Goal: Task Accomplishment & Management: Use online tool/utility

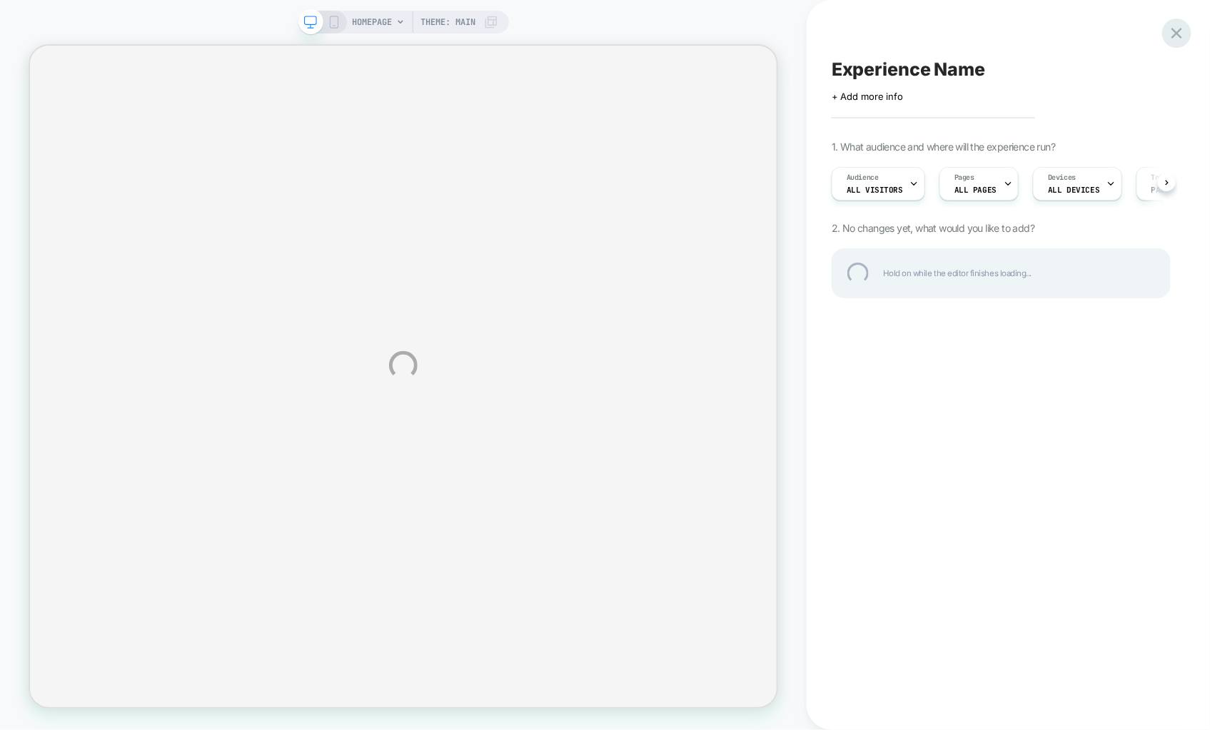
click at [1176, 33] on div at bounding box center [1176, 33] width 29 height 29
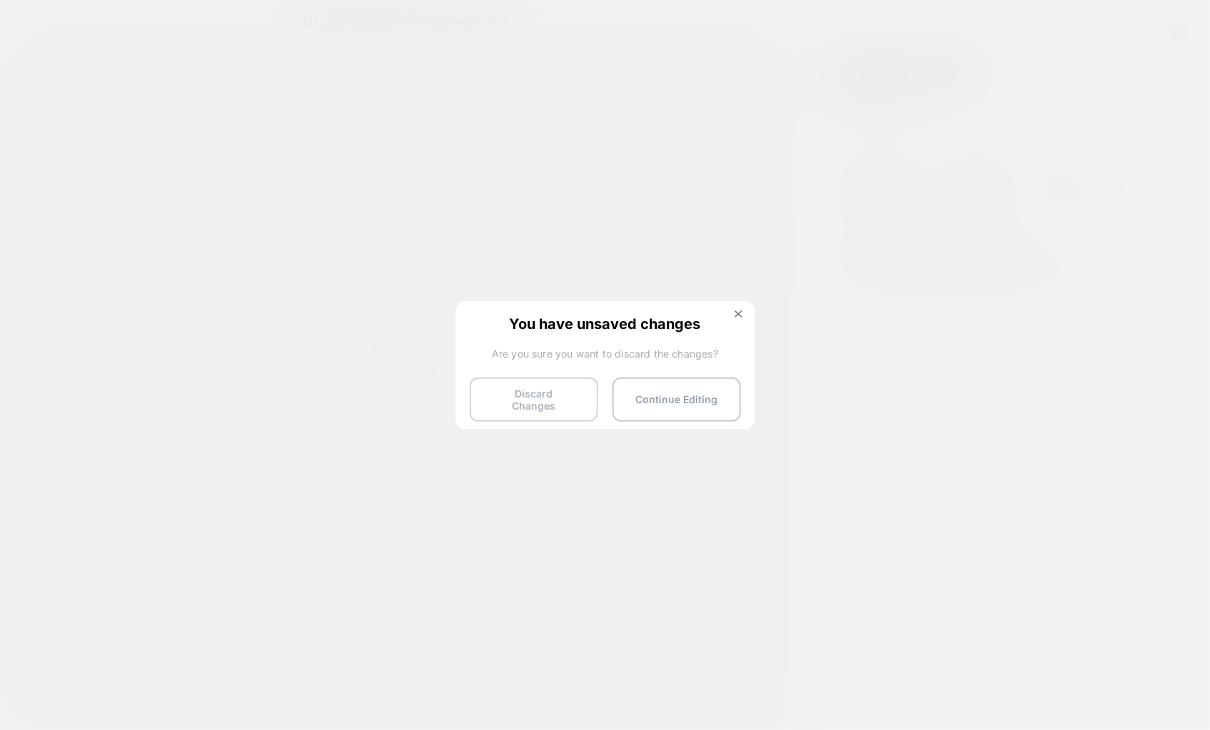
click at [575, 390] on button "Discard Changes" at bounding box center [534, 400] width 128 height 44
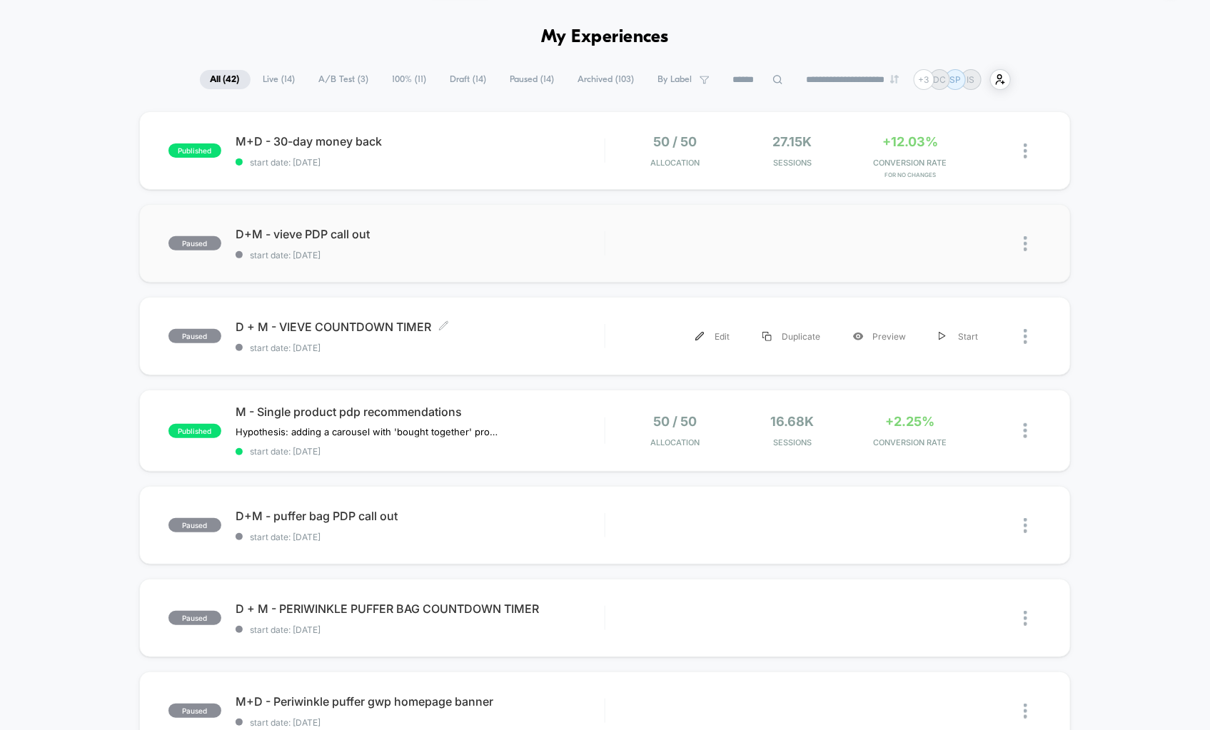
scroll to position [46, 0]
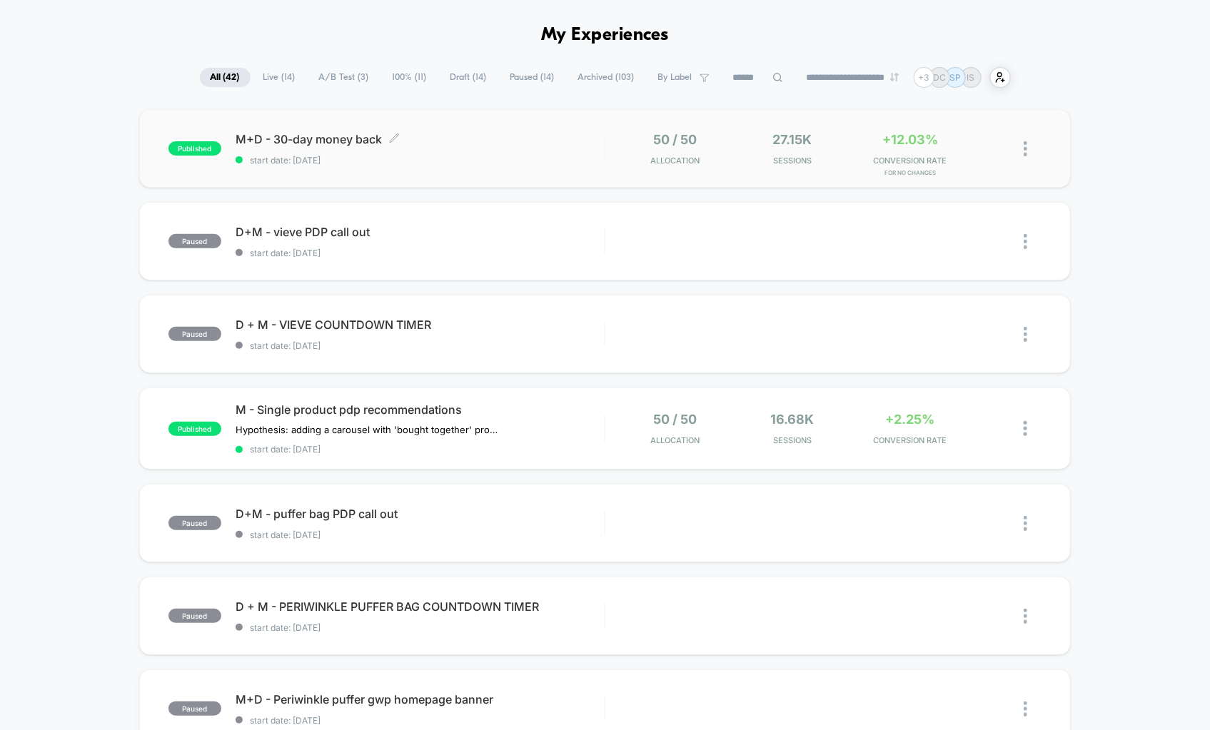
click at [328, 155] on span "start date: [DATE]" at bounding box center [420, 160] width 369 height 11
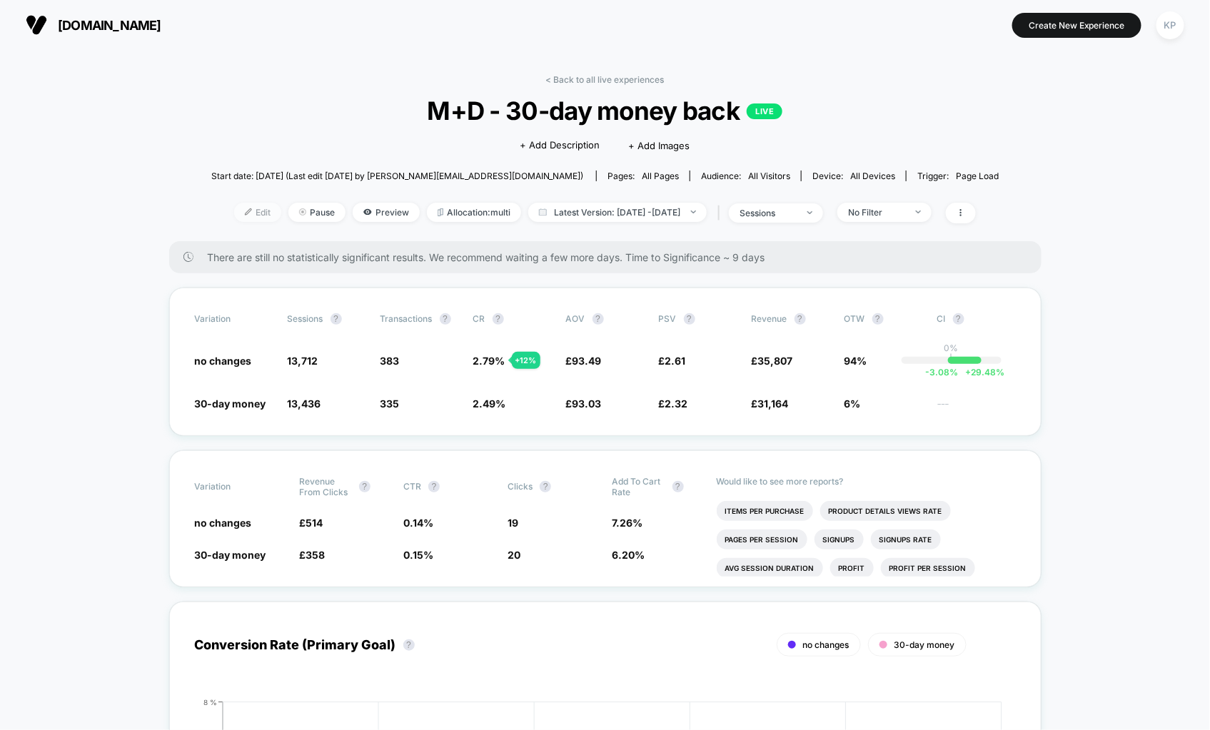
click at [243, 221] on span "Edit" at bounding box center [257, 212] width 47 height 19
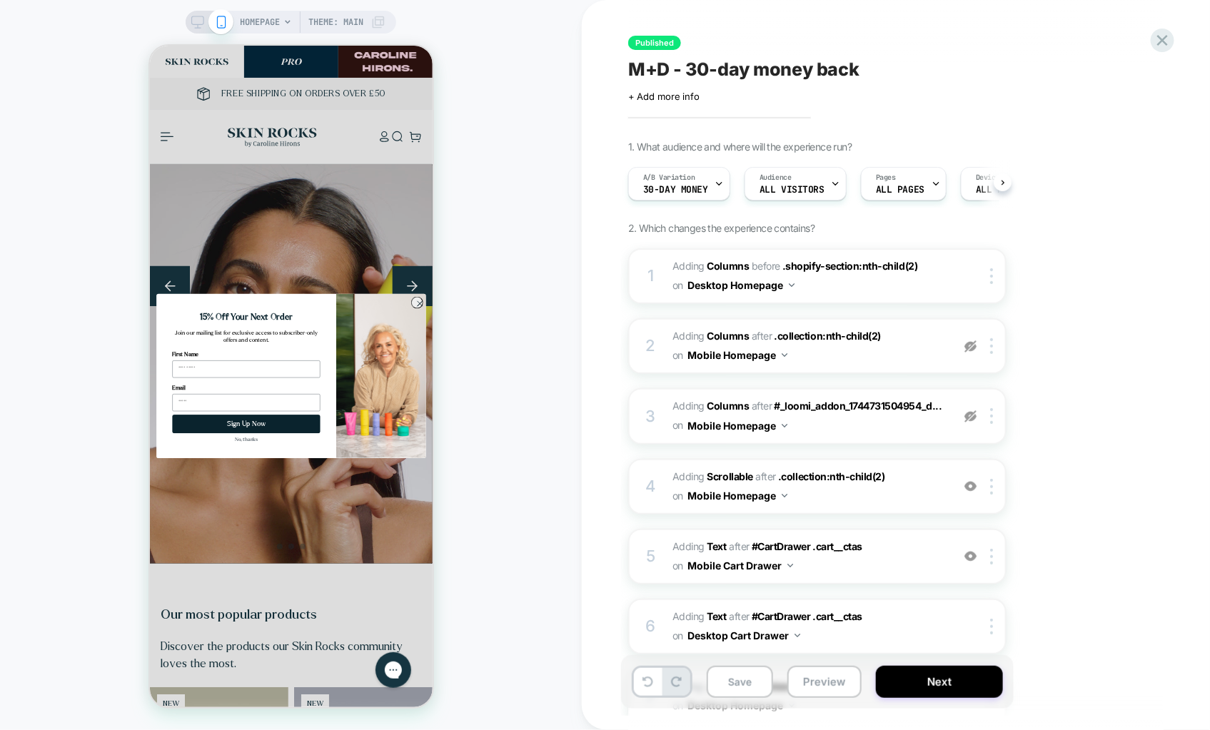
scroll to position [0, 1]
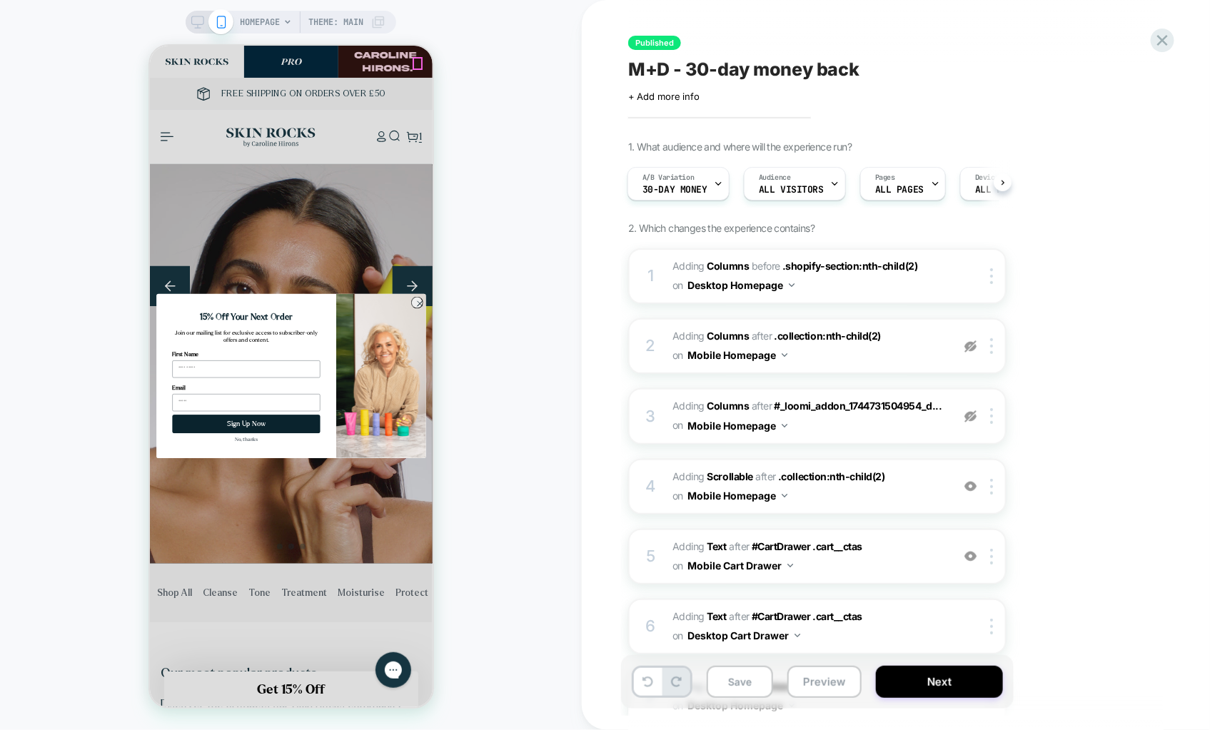
click at [660, 59] on icon "Close" at bounding box center [665, 62] width 10 height 10
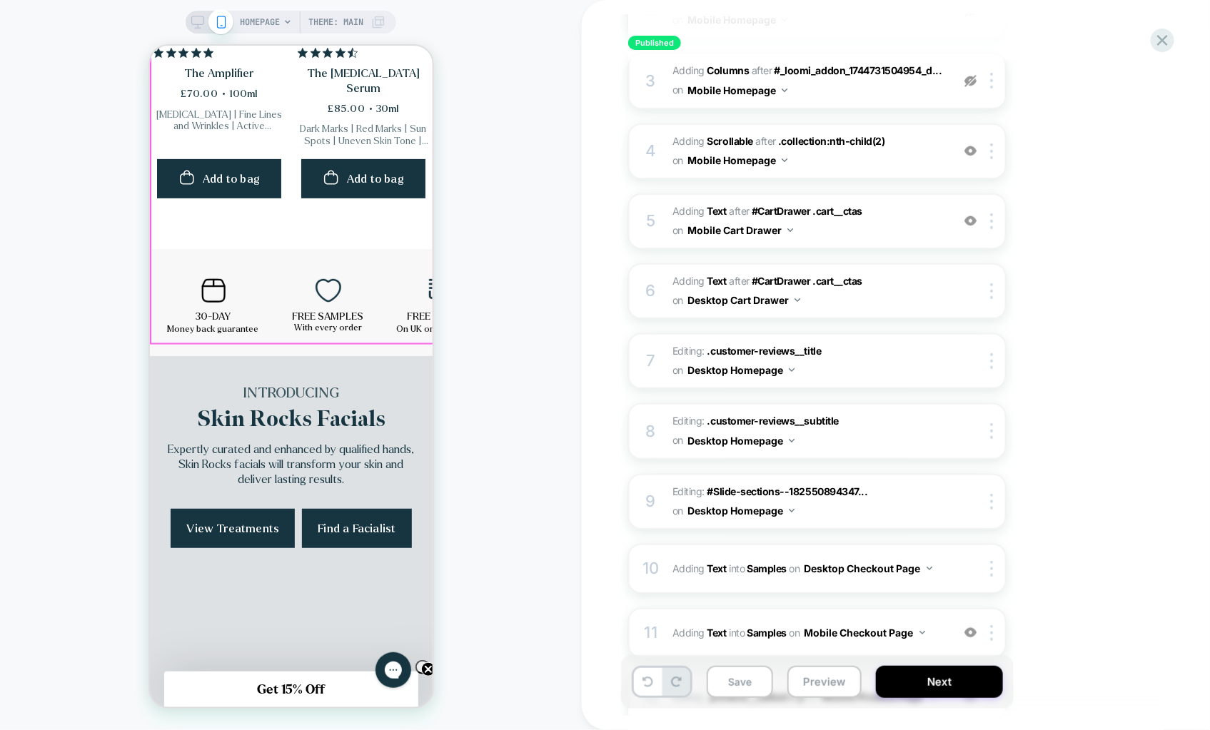
scroll to position [874, 0]
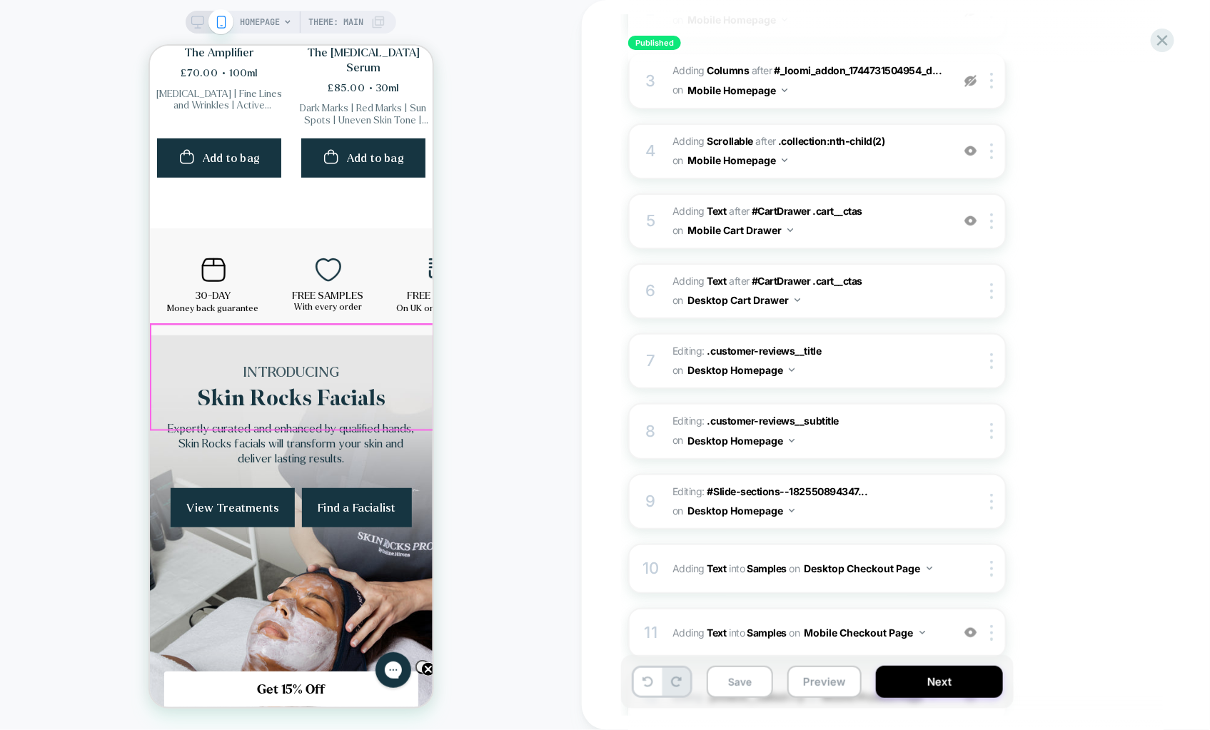
click at [267, 335] on div "30-DAY Money back guarantee FREE SAMPLES With every order FREE SHIPPING On UK o…" at bounding box center [290, 281] width 283 height 107
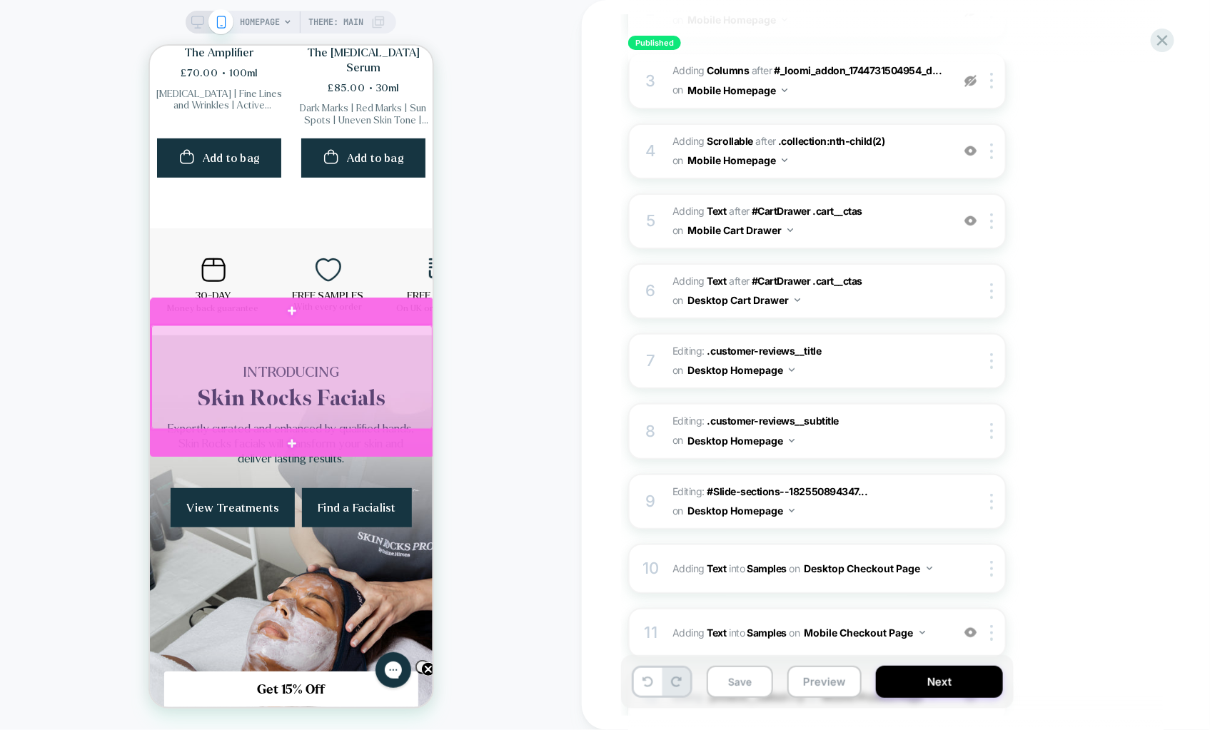
click at [271, 378] on div at bounding box center [291, 377] width 281 height 104
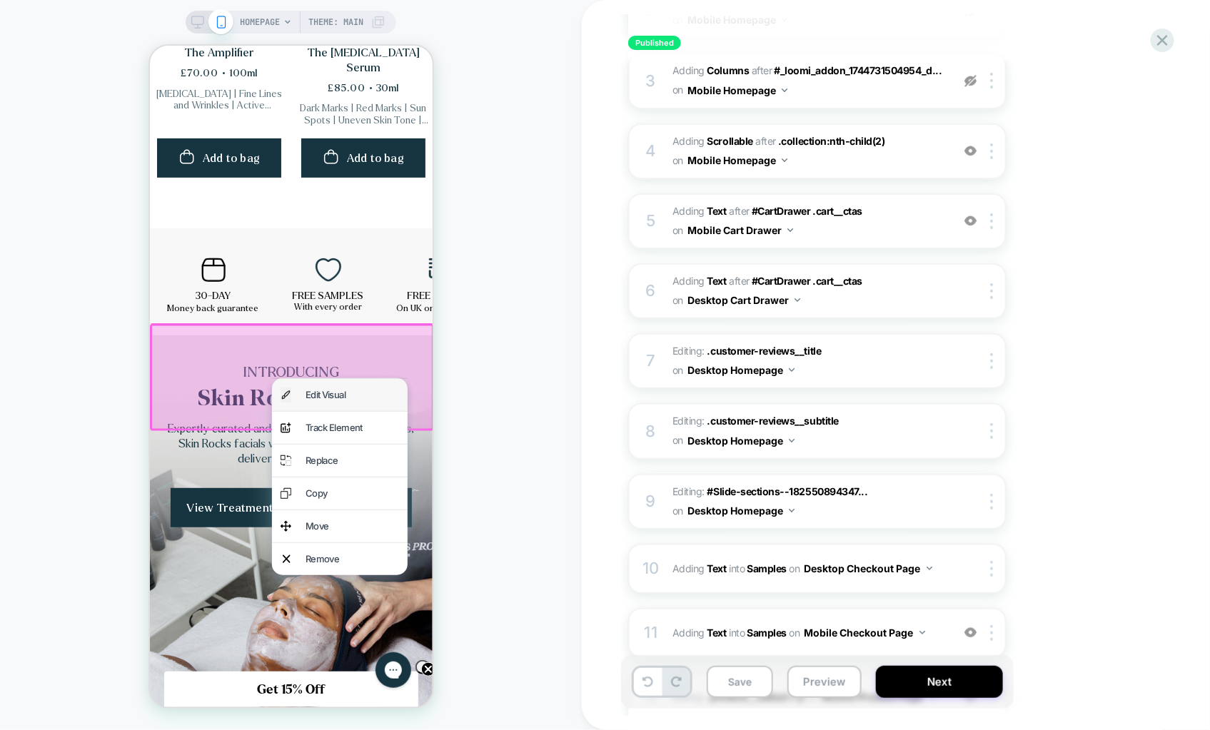
scroll to position [0, 0]
click at [1090, 404] on div "1. What audience and where will the experience run? A/B Variation 30-day money …" at bounding box center [888, 415] width 521 height 1221
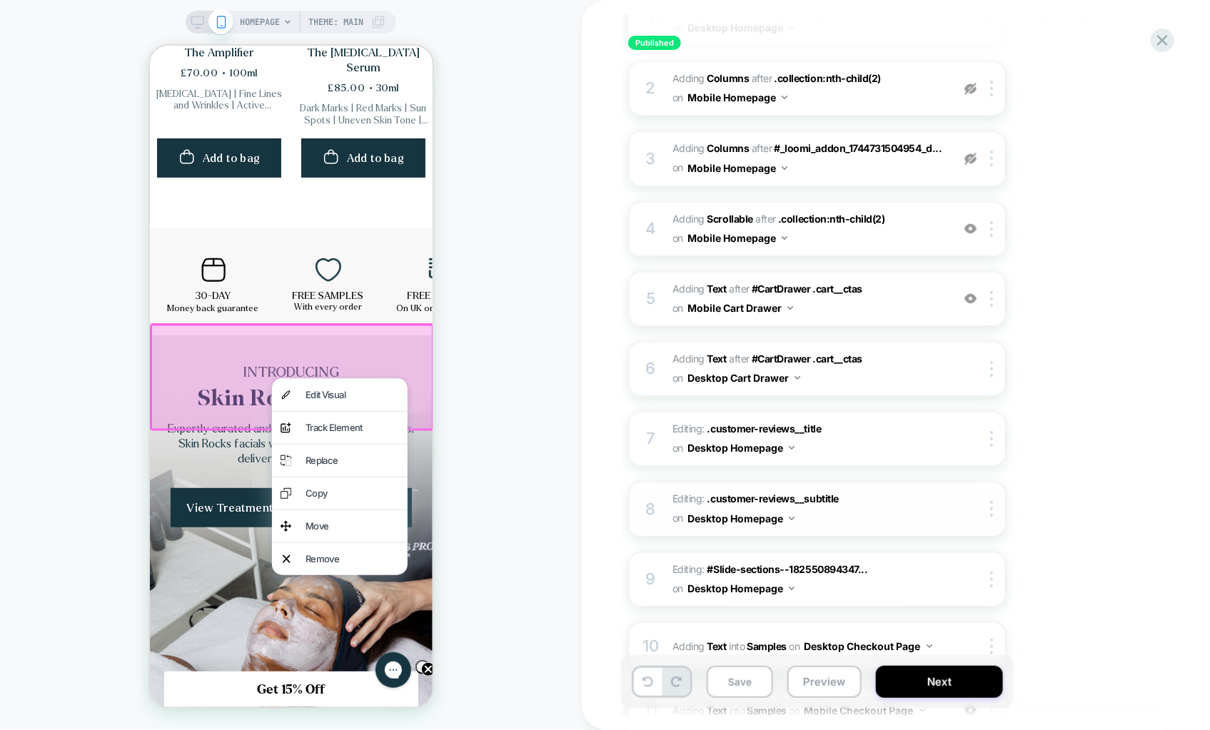
scroll to position [251, 0]
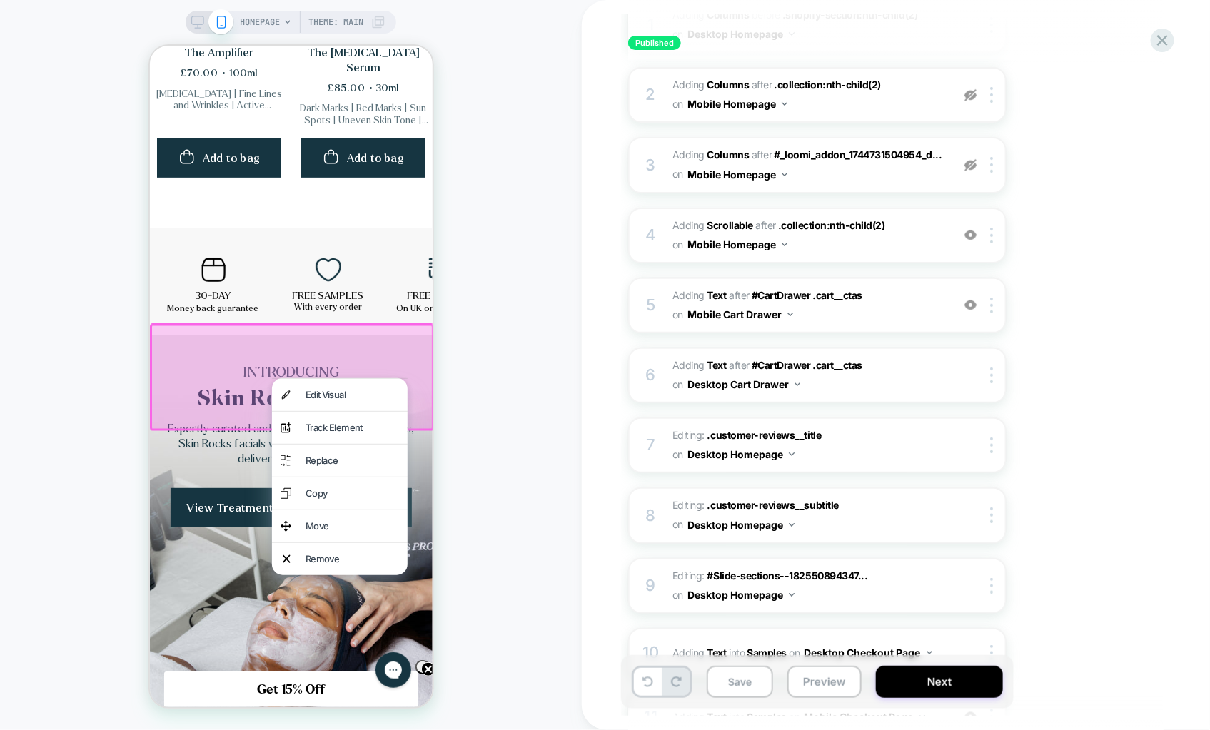
click at [612, 281] on div "Published M+D - 30-day money back Click to edit experience details + Add more i…" at bounding box center [896, 365] width 628 height 730
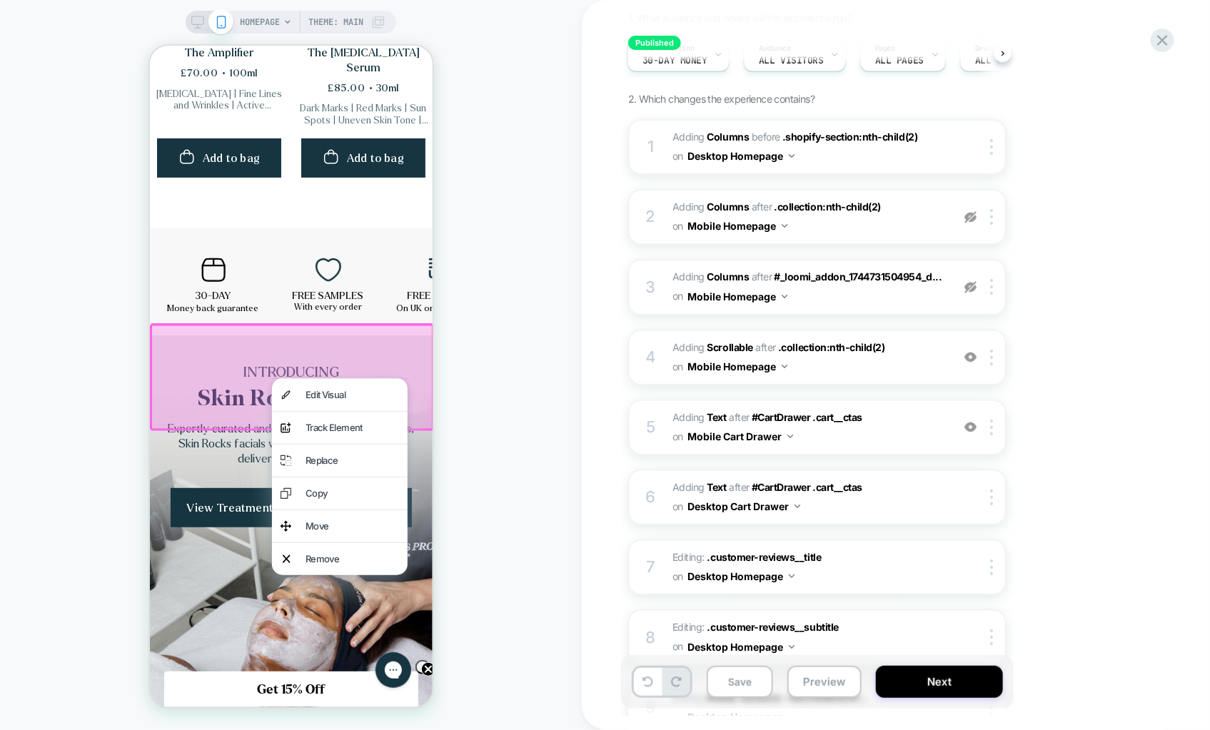
scroll to position [127, 0]
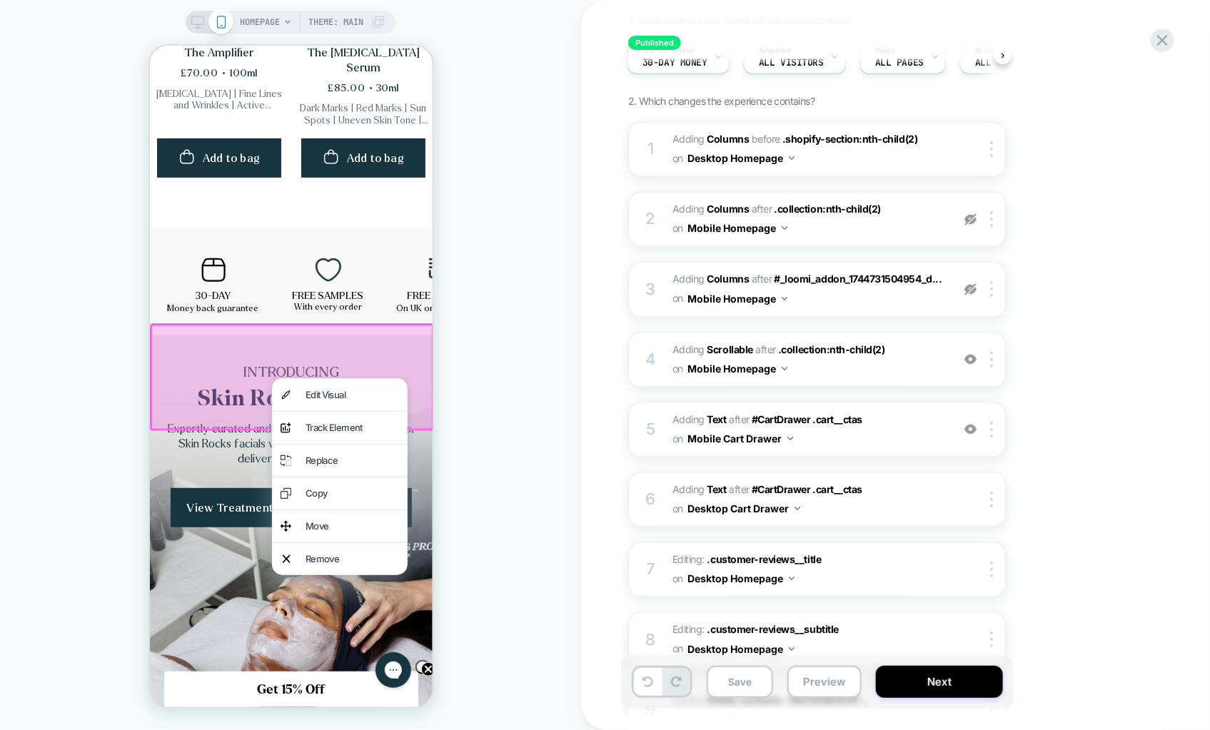
click at [625, 304] on div "Published M+D - 30-day money back Click to edit experience details + Add more i…" at bounding box center [888, 365] width 535 height 702
click at [371, 360] on div at bounding box center [291, 376] width 284 height 107
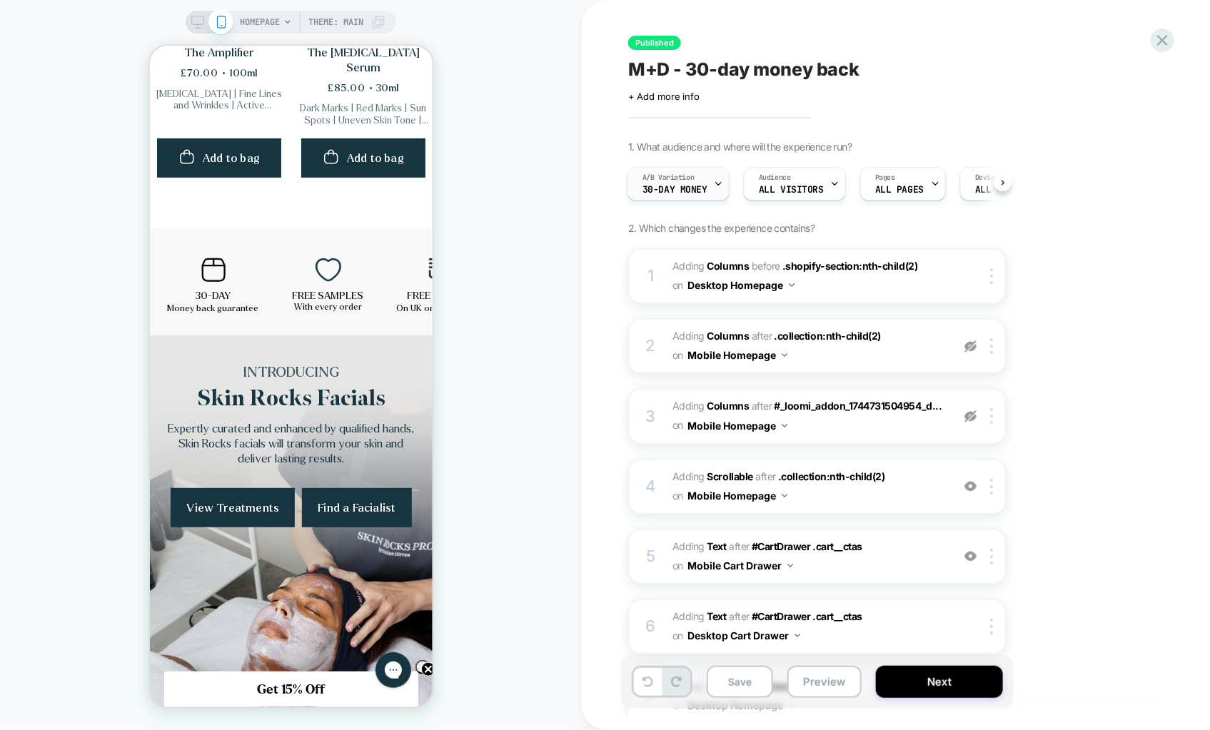
scroll to position [0, 0]
click at [684, 192] on span "30-day money" at bounding box center [674, 190] width 65 height 10
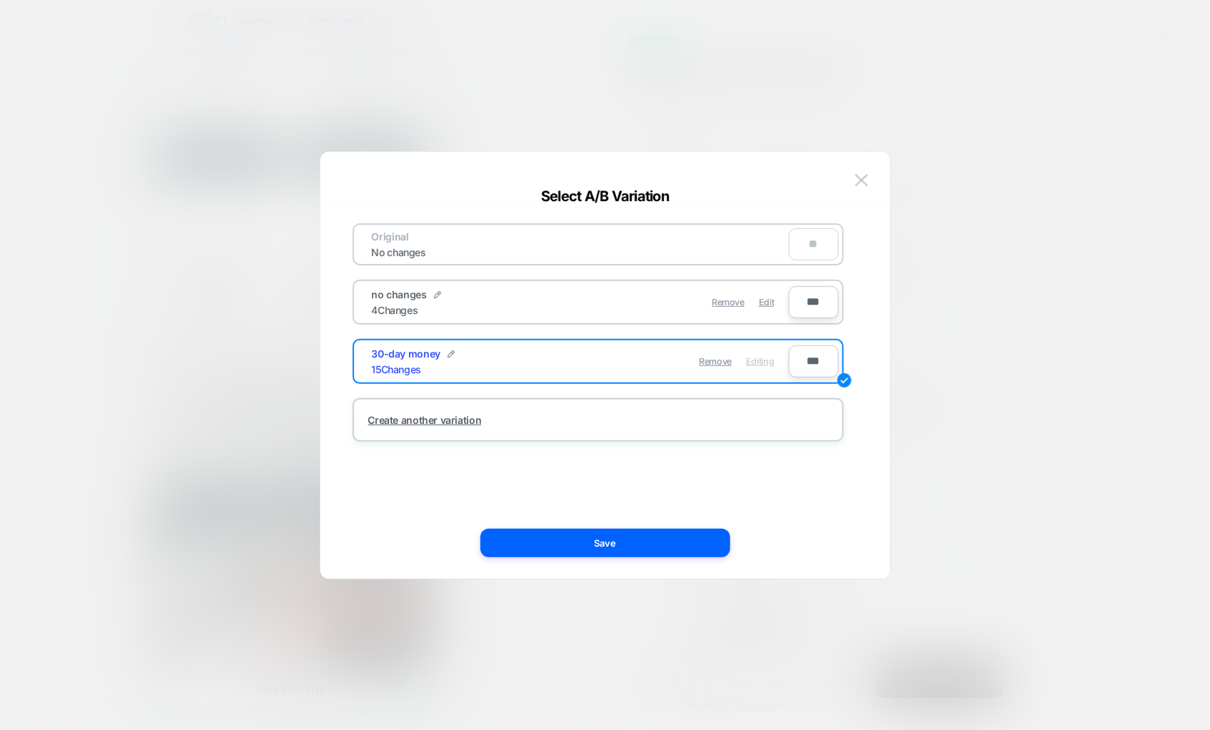
scroll to position [0, 246]
click at [855, 171] on button at bounding box center [861, 180] width 21 height 21
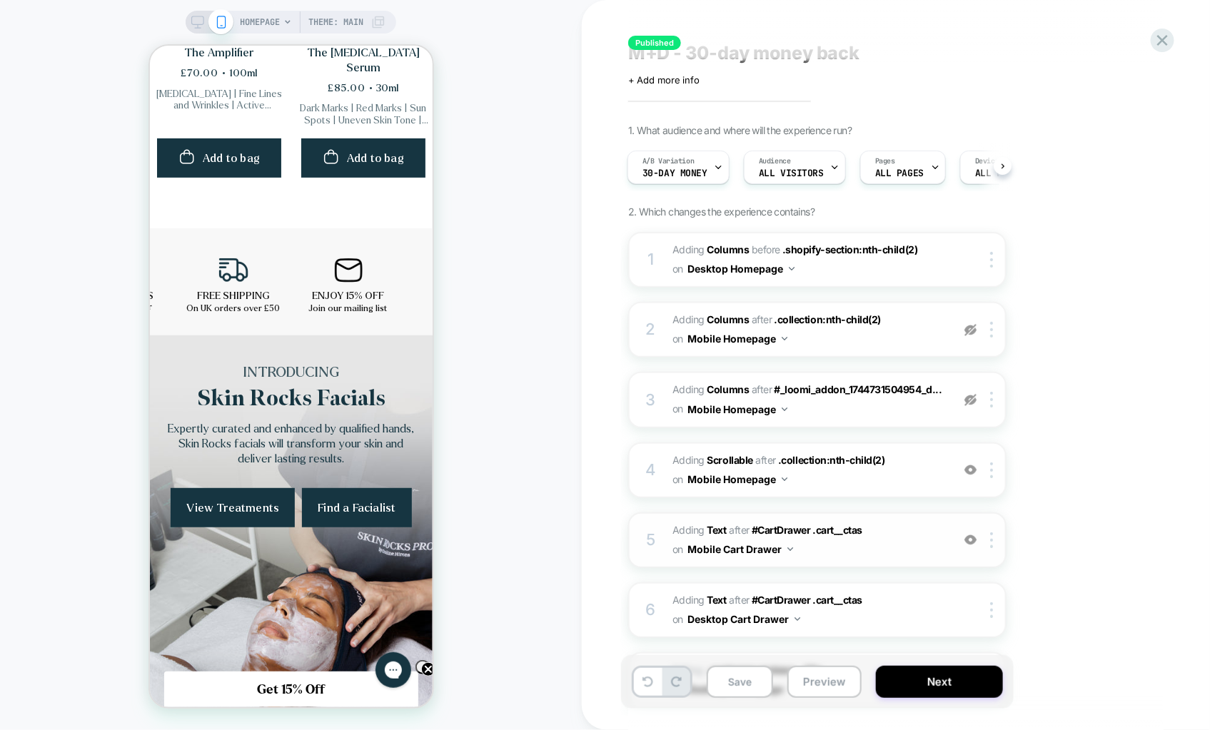
scroll to position [0, 0]
click at [677, 171] on span "30-day money" at bounding box center [674, 173] width 65 height 10
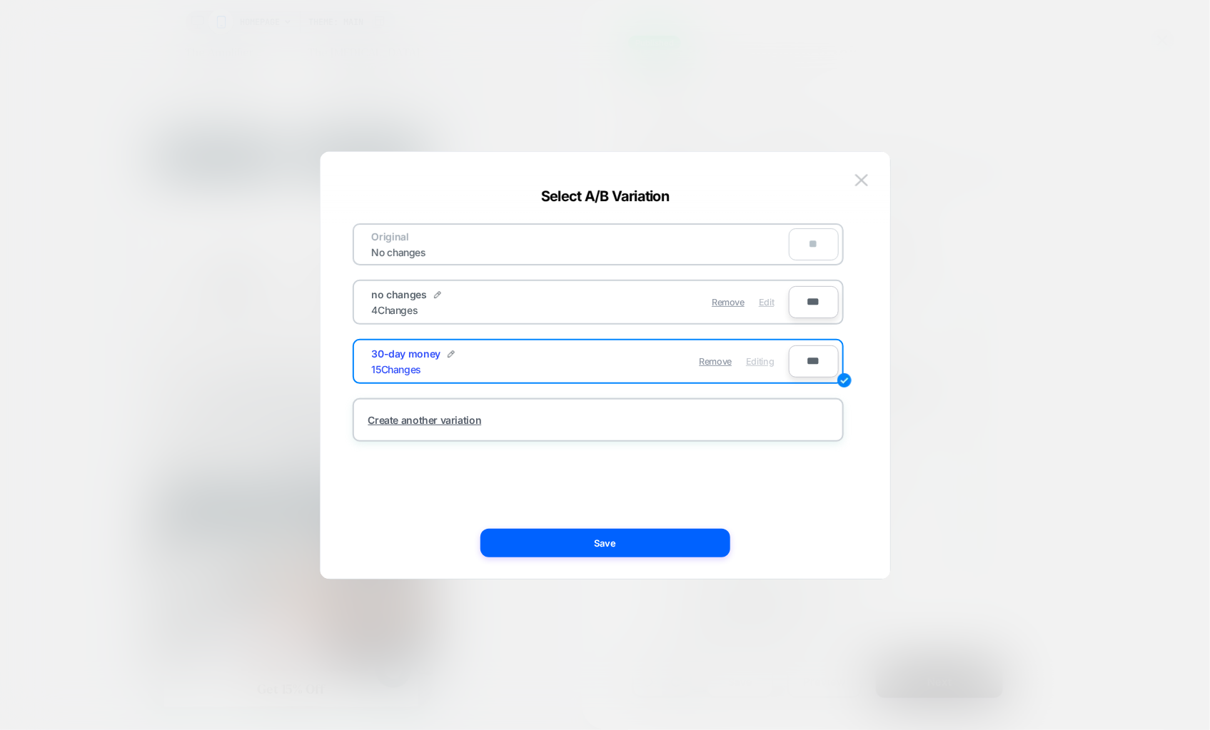
click at [772, 306] on div "Edit" at bounding box center [766, 302] width 15 height 28
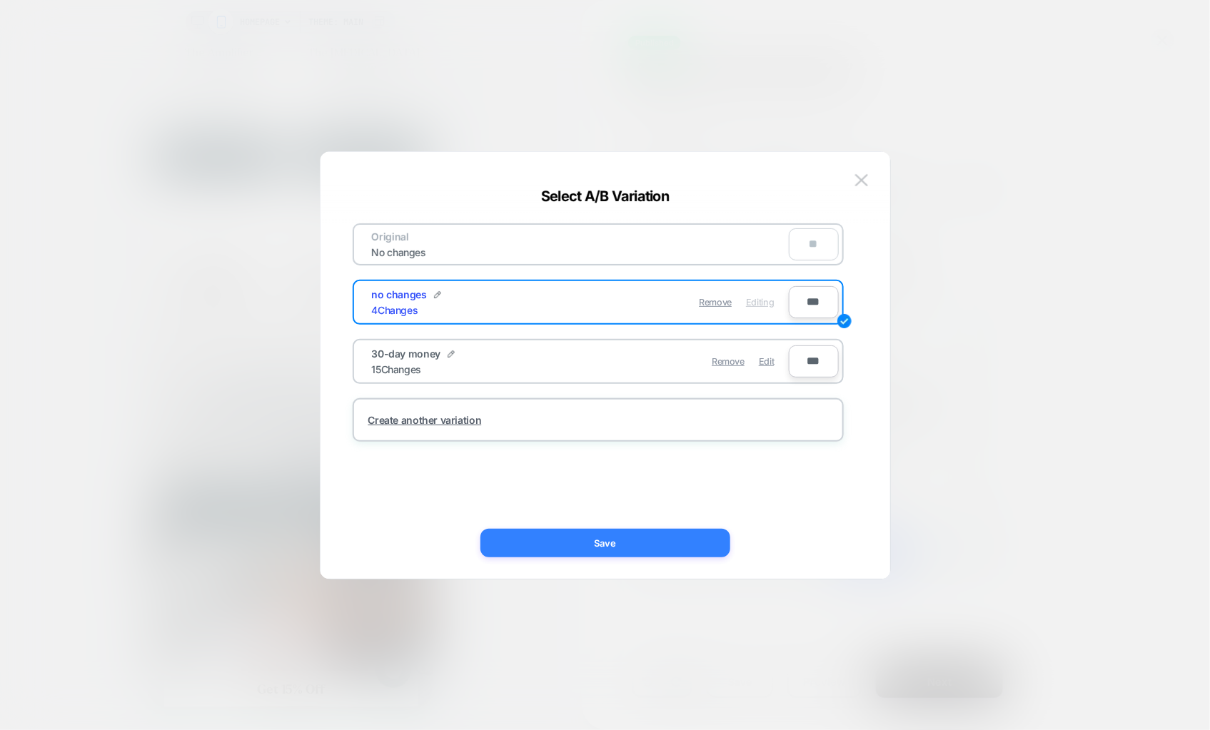
click at [656, 537] on button "Save" at bounding box center [605, 543] width 250 height 29
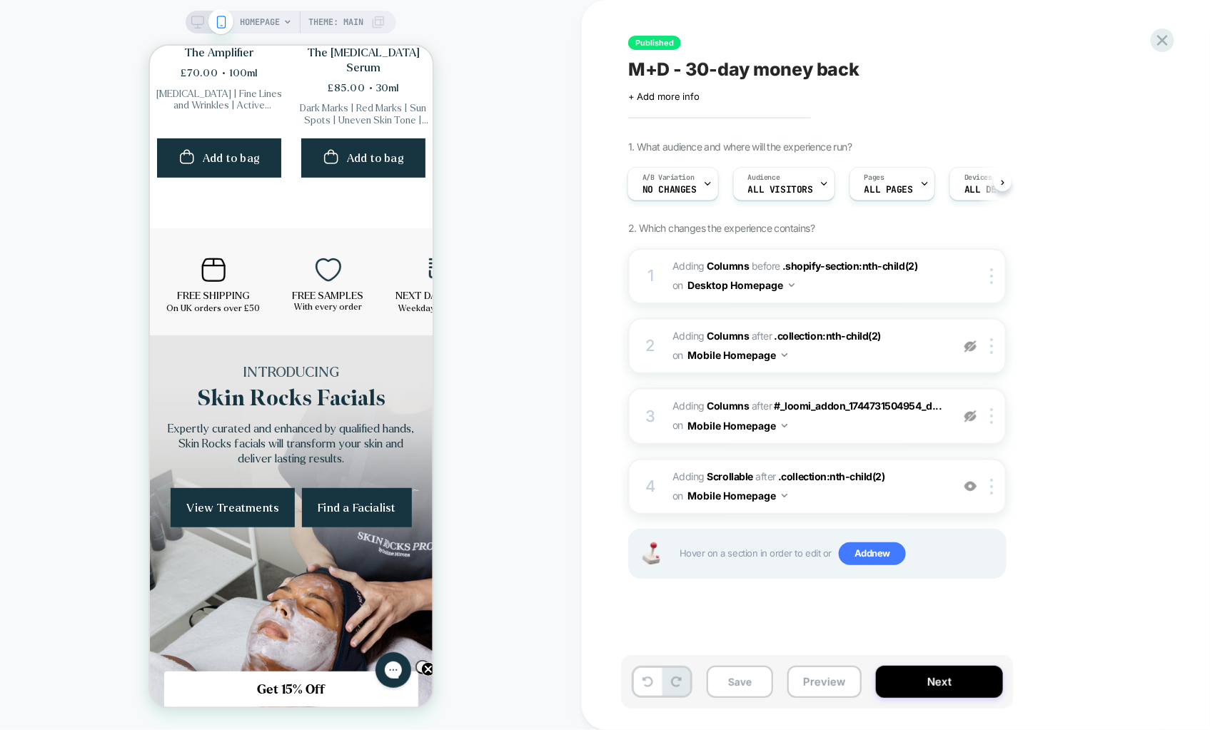
scroll to position [0, 4]
click at [1168, 41] on icon at bounding box center [1162, 40] width 19 height 19
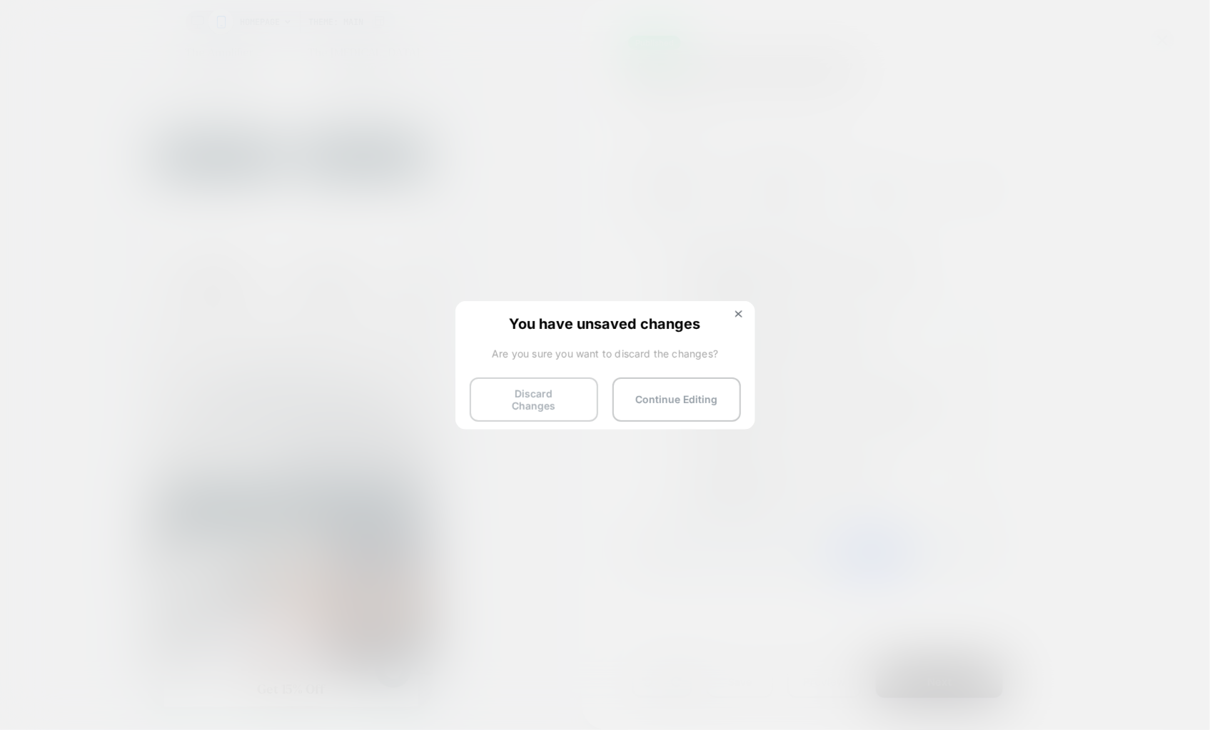
click at [558, 388] on button "Discard Changes" at bounding box center [534, 400] width 128 height 44
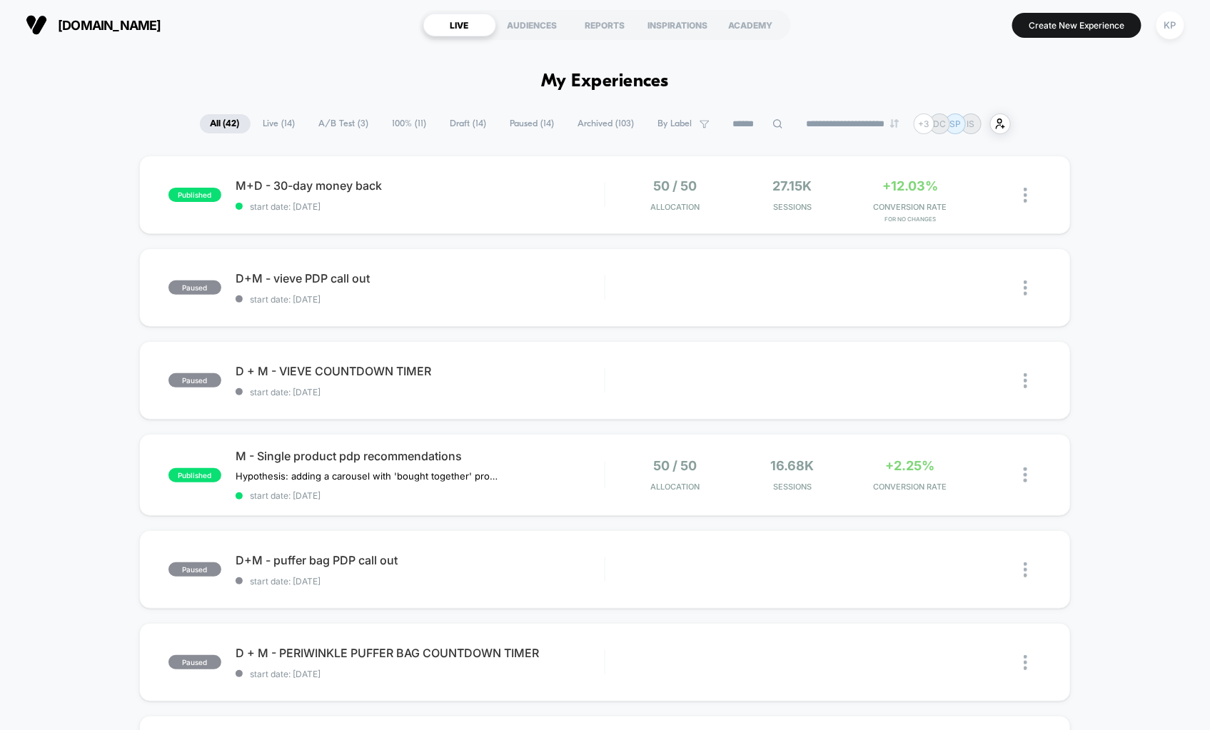
click at [772, 123] on icon at bounding box center [777, 123] width 11 height 11
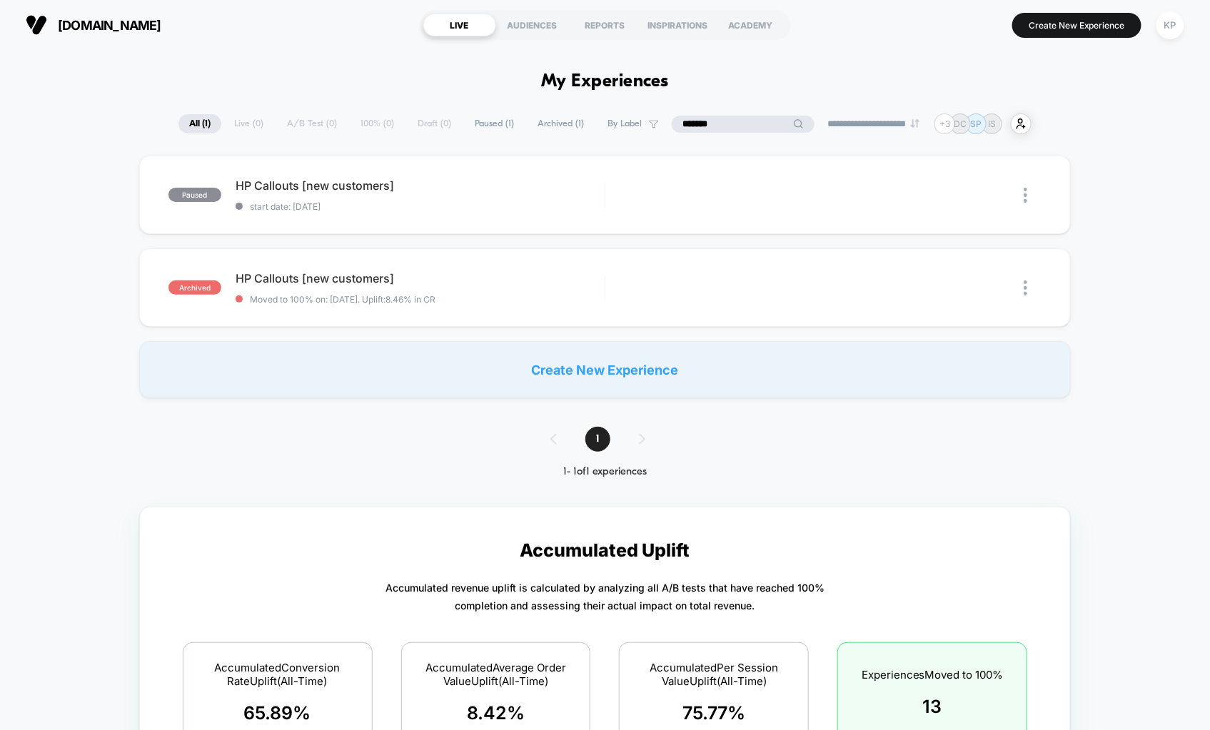
type input "*******"
click at [237, 118] on div "**********" at bounding box center [605, 123] width 782 height 21
click at [266, 125] on div "**********" at bounding box center [605, 123] width 782 height 21
click at [735, 113] on div "**********" at bounding box center [605, 123] width 782 height 21
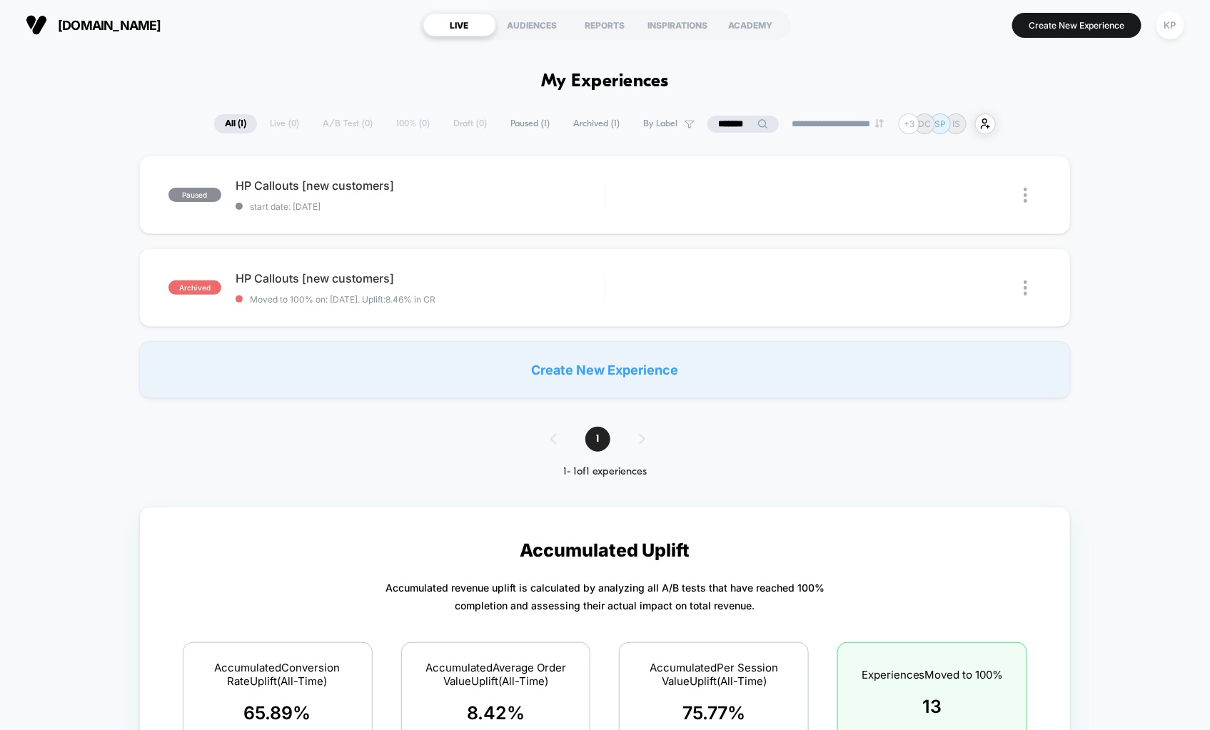
click at [735, 113] on div "**********" at bounding box center [605, 123] width 782 height 21
click at [735, 117] on input "*******" at bounding box center [742, 124] width 71 height 17
click at [735, 117] on input "*******" at bounding box center [743, 124] width 143 height 17
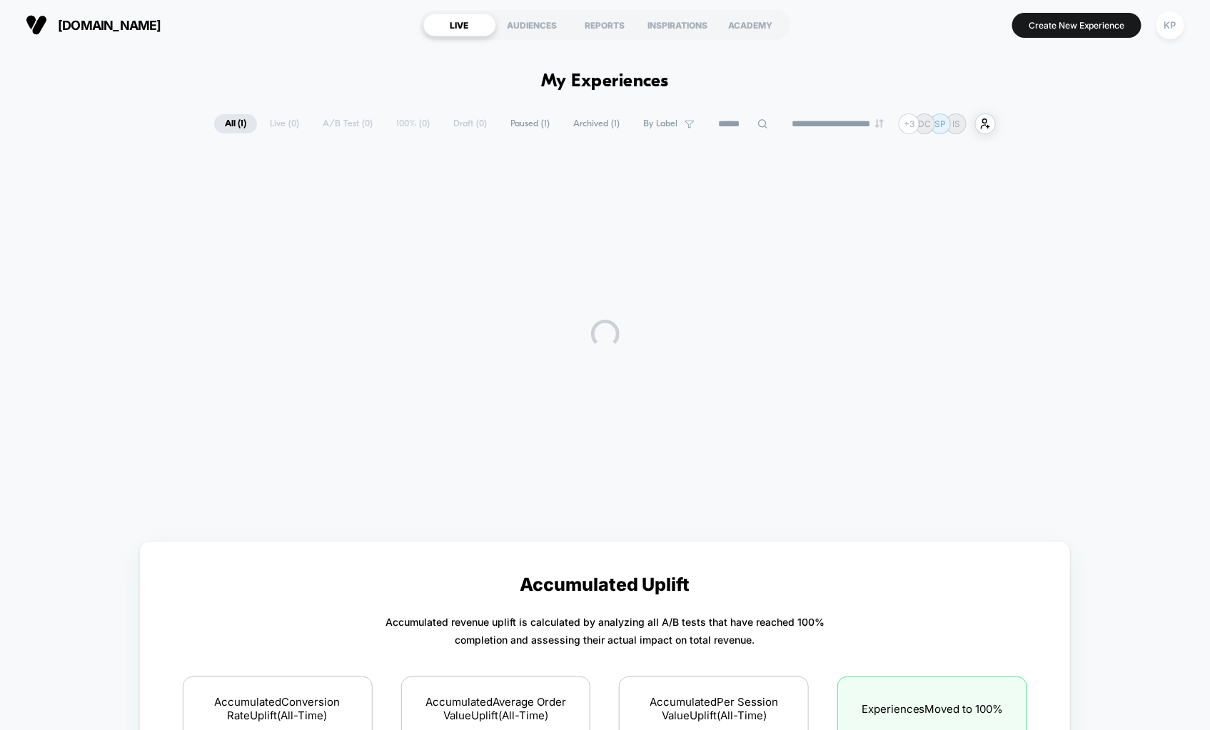
click at [243, 132] on div "**********" at bounding box center [605, 123] width 782 height 21
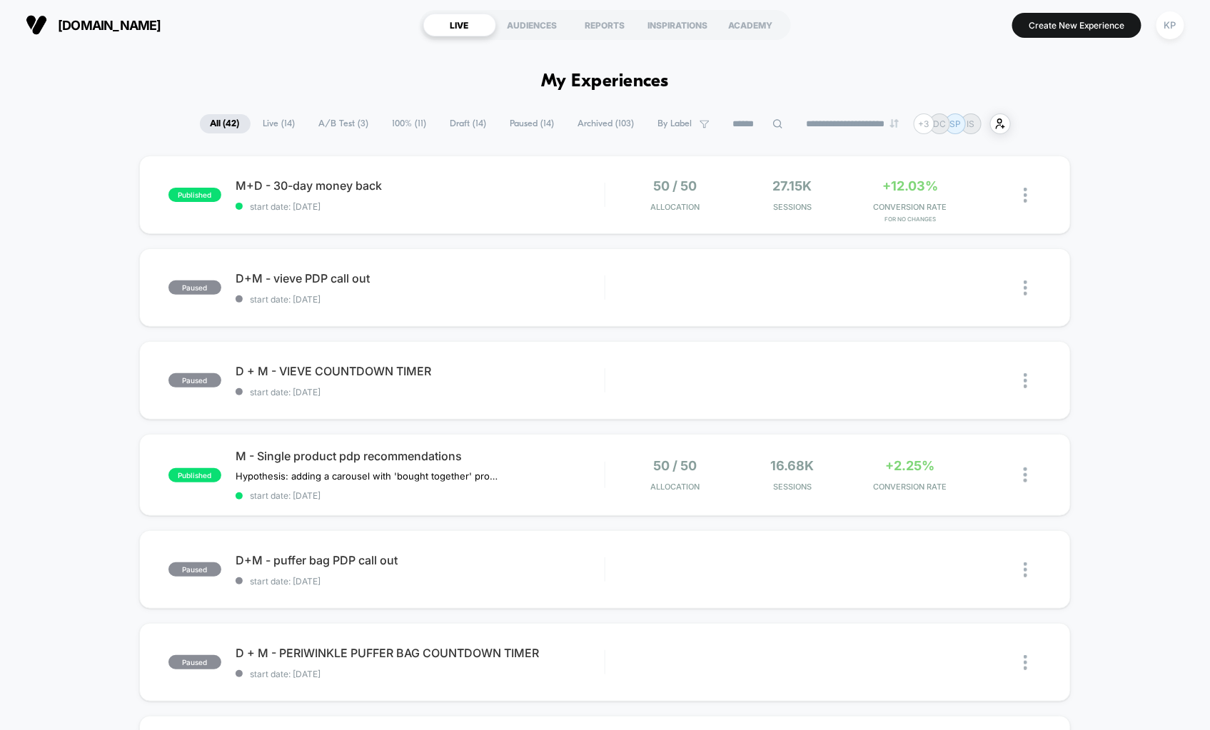
click at [258, 123] on span "Live ( 14 )" at bounding box center [280, 123] width 54 height 19
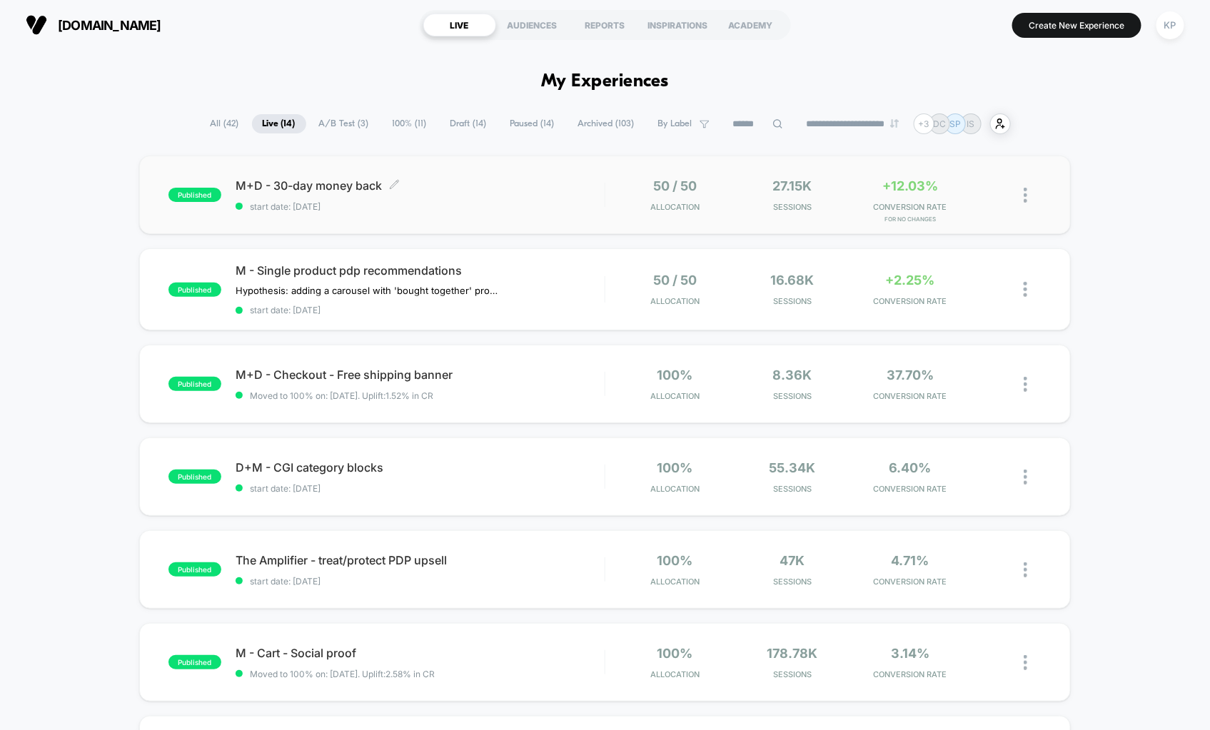
click at [418, 196] on div "M+D - 30-day money back Click to edit experience details Click to edit experien…" at bounding box center [420, 195] width 369 height 34
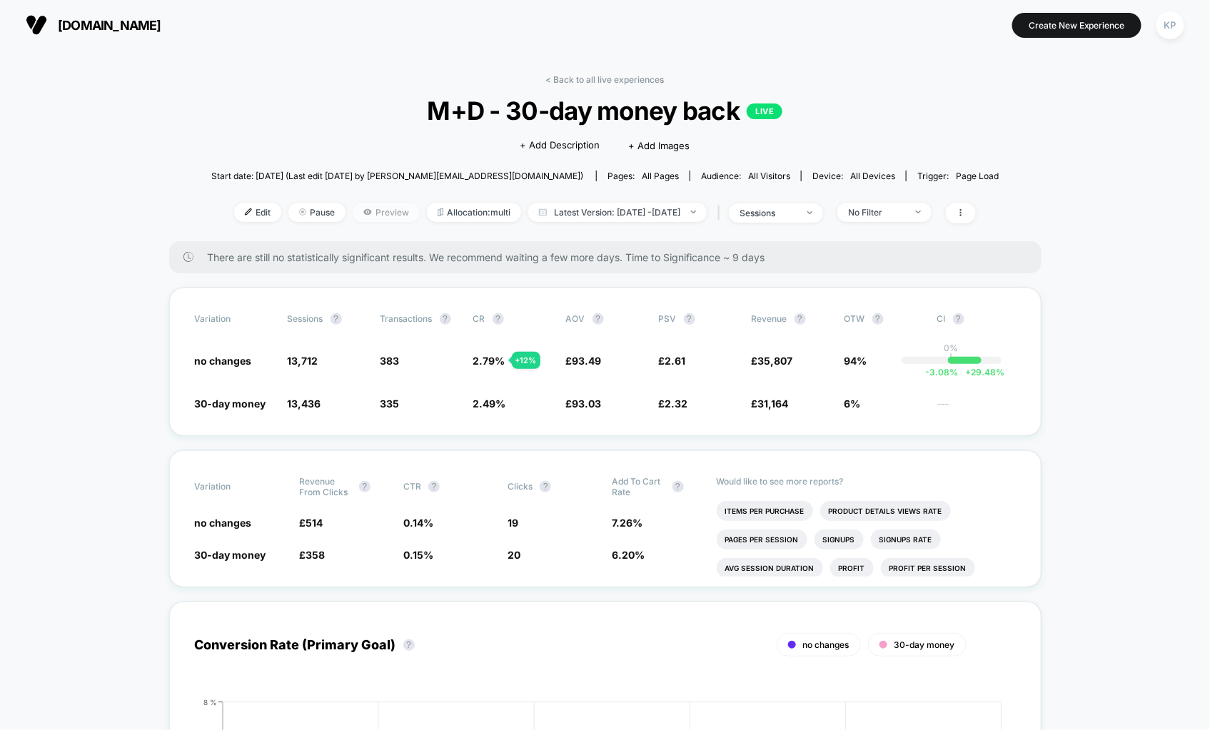
click at [375, 211] on span "Preview" at bounding box center [386, 212] width 67 height 19
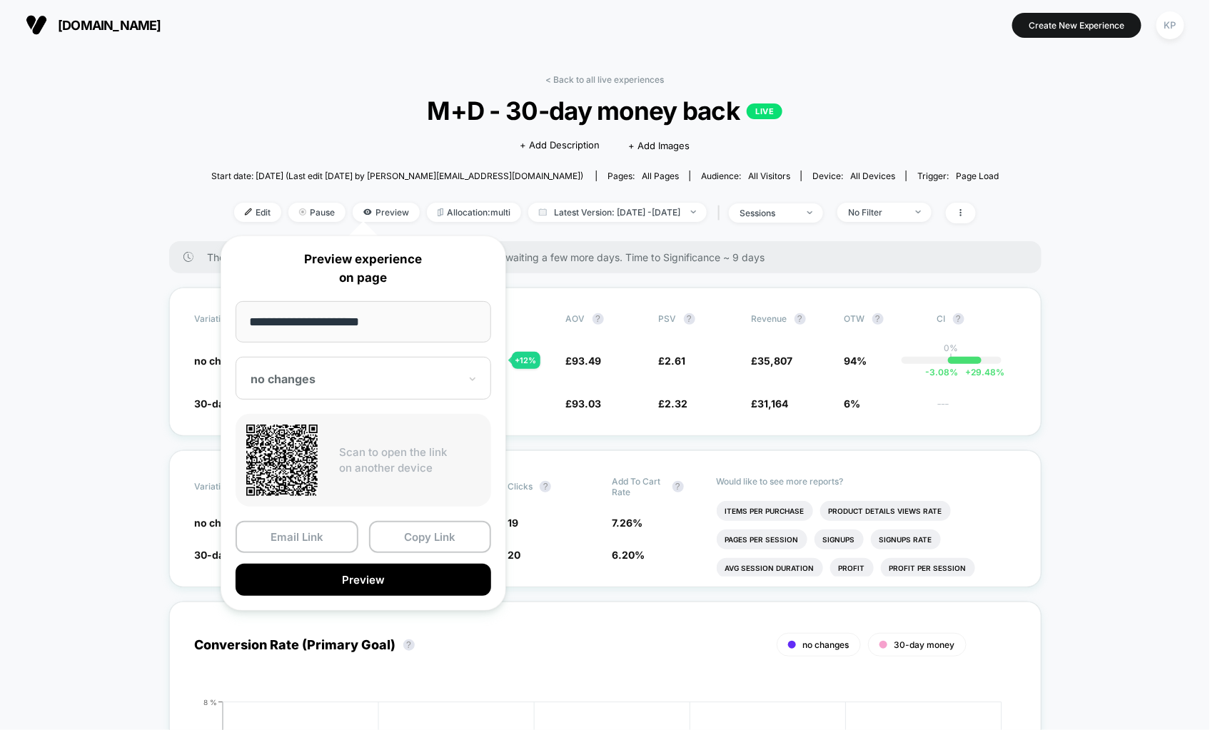
click at [413, 386] on div "no changes" at bounding box center [354, 378] width 211 height 17
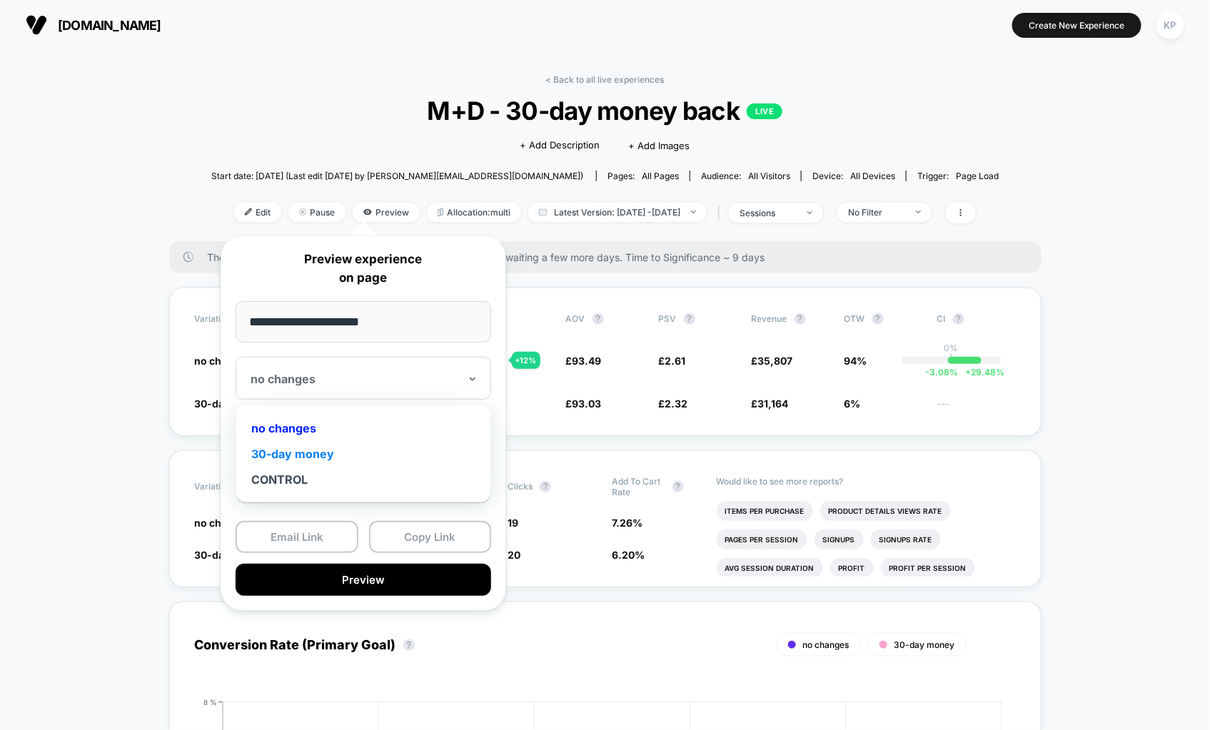
click at [347, 452] on div "30-day money" at bounding box center [363, 454] width 241 height 26
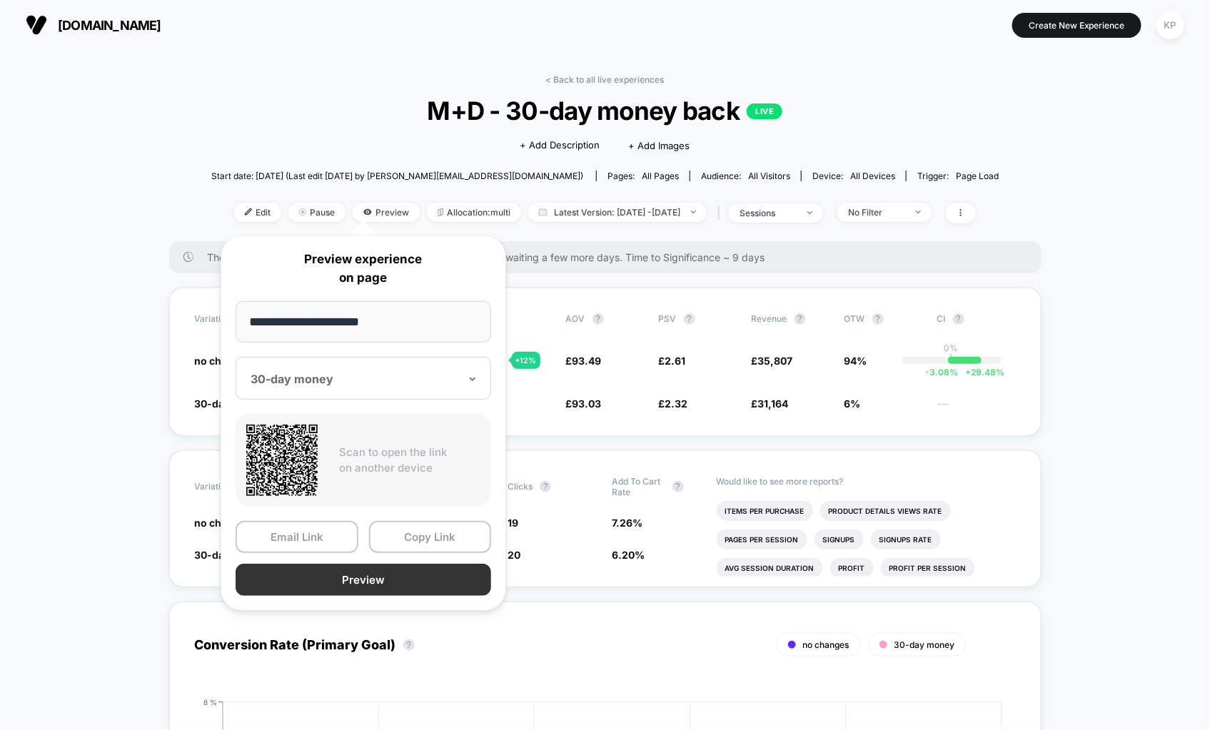
click at [363, 578] on button "Preview" at bounding box center [364, 580] width 256 height 32
